Goal: Task Accomplishment & Management: Use online tool/utility

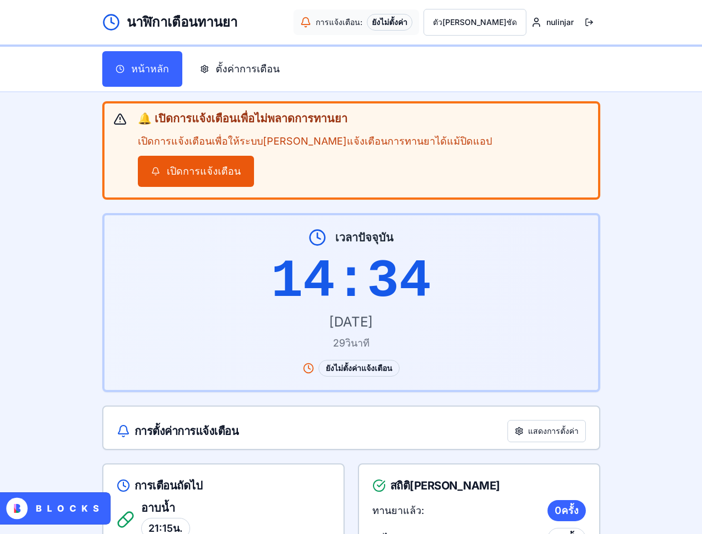
click at [351, 267] on div "14:34" at bounding box center [351, 281] width 467 height 53
click at [499, 22] on button "ตัว[PERSON_NAME]ชัด" at bounding box center [475, 22] width 103 height 27
click at [589, 22] on button at bounding box center [589, 22] width 22 height 27
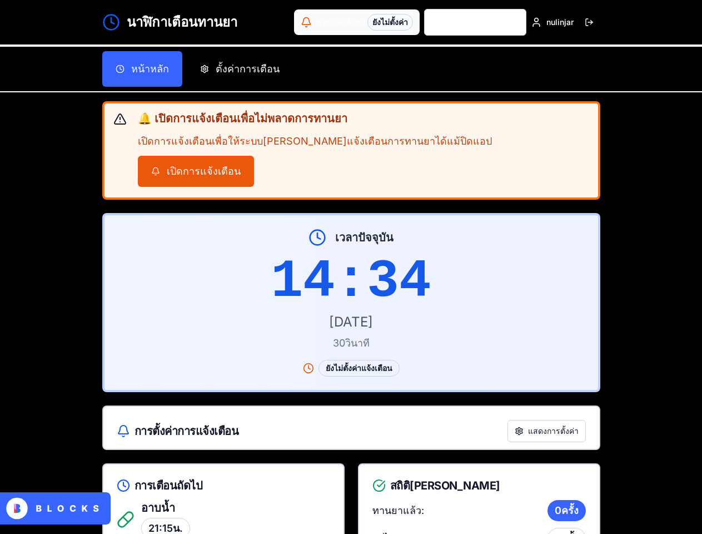
click at [193, 171] on button "เปิดการแจ้งเตือน" at bounding box center [196, 171] width 116 height 31
click at [548, 431] on button "แสดง การตั้งค่า" at bounding box center [546, 431] width 78 height 22
